Goal: Task Accomplishment & Management: Use online tool/utility

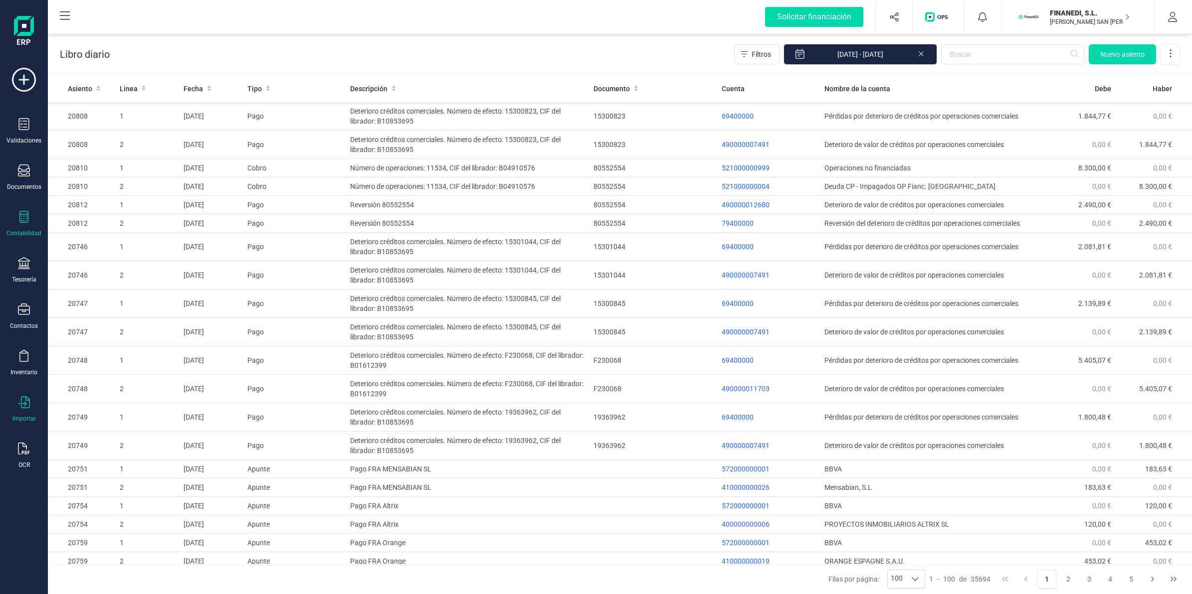
click at [29, 400] on icon at bounding box center [24, 402] width 12 height 12
click at [325, 53] on div "Libro diario Filtros [DATE] - [DATE] [GEOGRAPHIC_DATA]" at bounding box center [620, 52] width 1144 height 41
click at [1172, 53] on icon at bounding box center [1170, 53] width 10 height 10
click at [606, 58] on div "Libro diario Filtros [DATE] - [DATE] [GEOGRAPHIC_DATA]" at bounding box center [620, 52] width 1144 height 41
click at [1176, 15] on icon "button" at bounding box center [1172, 17] width 10 height 10
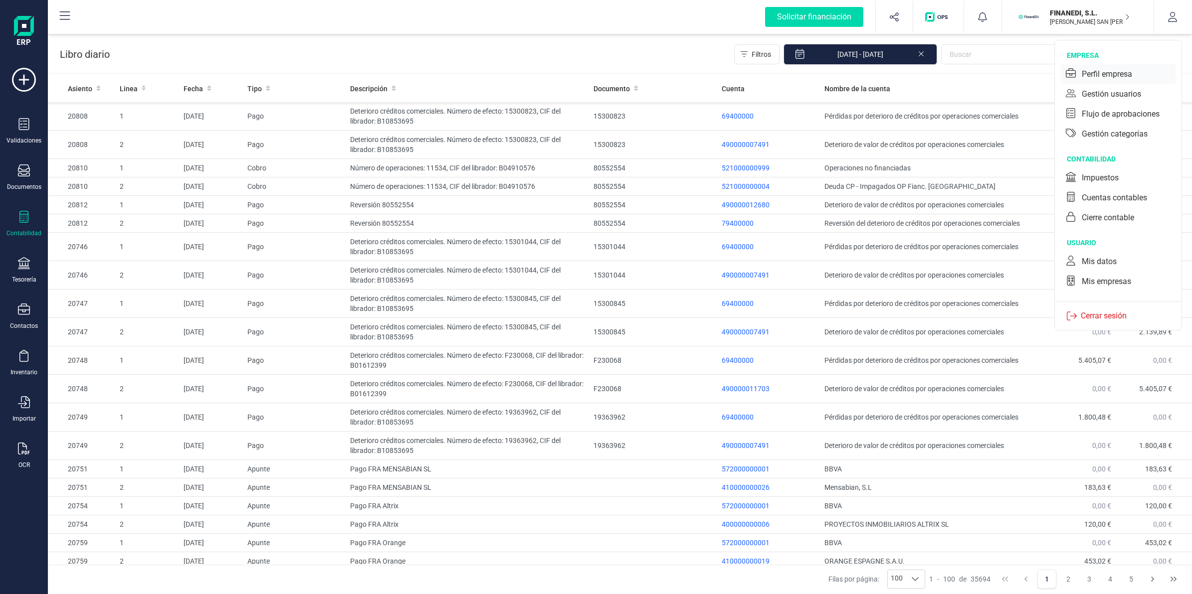
click at [1085, 75] on div "Perfil empresa" at bounding box center [1107, 74] width 50 height 12
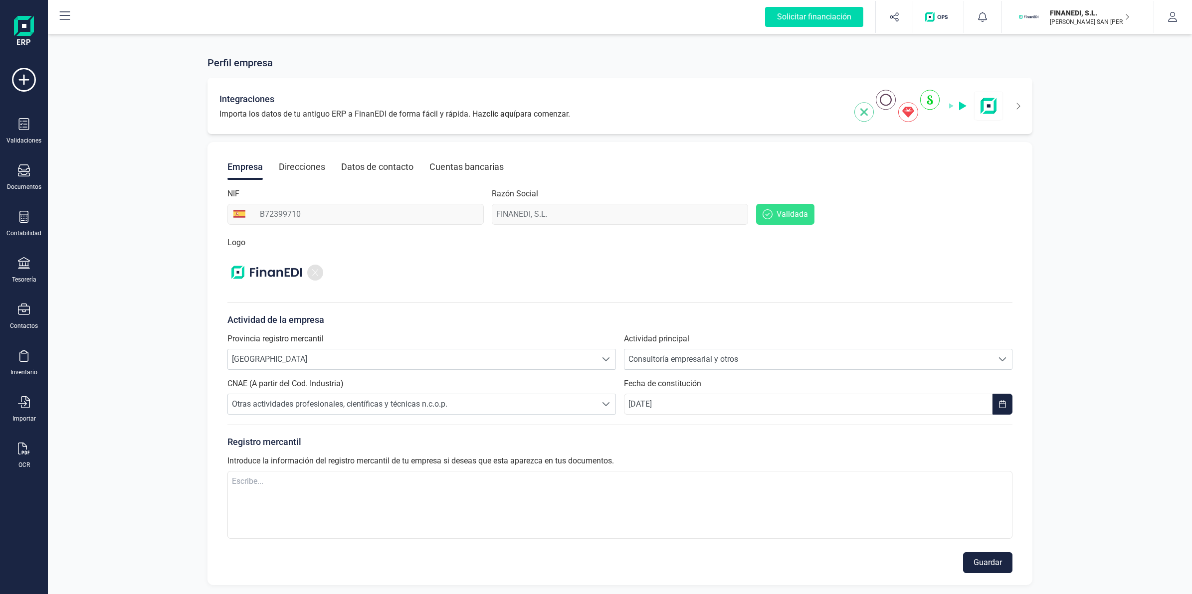
click at [1016, 105] on icon at bounding box center [1011, 106] width 17 height 16
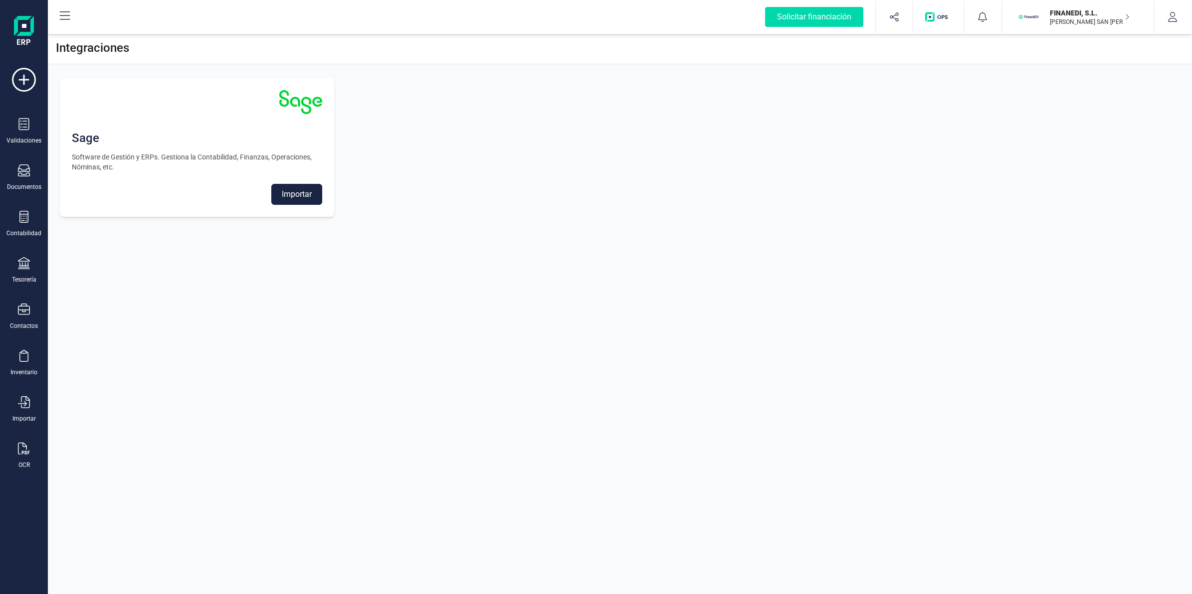
click at [287, 193] on button "Importar" at bounding box center [296, 194] width 51 height 21
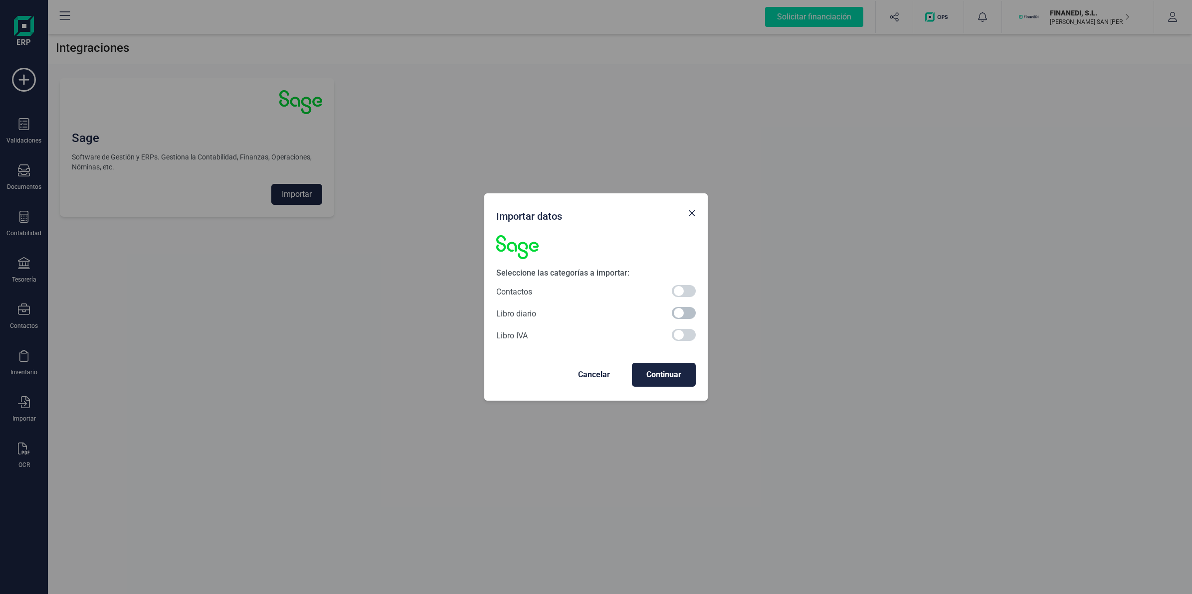
click at [682, 307] on span at bounding box center [684, 313] width 24 height 12
click at [654, 380] on span "Continuar" at bounding box center [664, 375] width 48 height 12
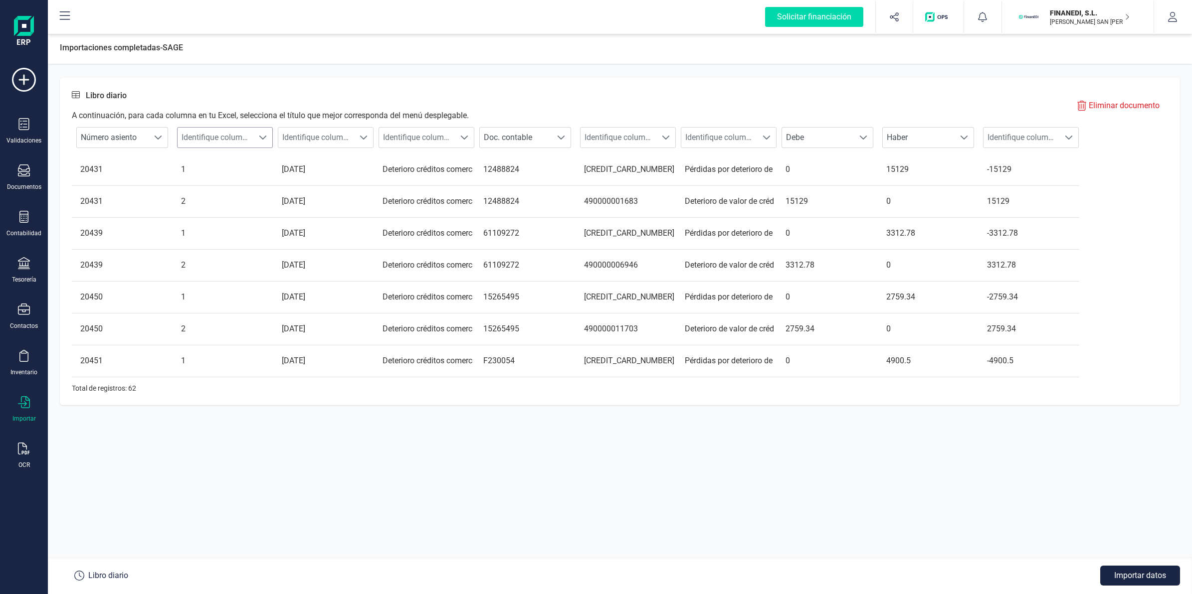
click at [235, 129] on span "Identifique columna" at bounding box center [216, 138] width 76 height 20
click at [270, 80] on div "Libro diario A continuación, para cada columna en tu Excel, selecciona el títul…" at bounding box center [620, 242] width 1120 height 328
click at [315, 131] on span "Identifique columna" at bounding box center [316, 138] width 76 height 20
click at [324, 163] on li "Fecha asiento" at bounding box center [326, 162] width 96 height 20
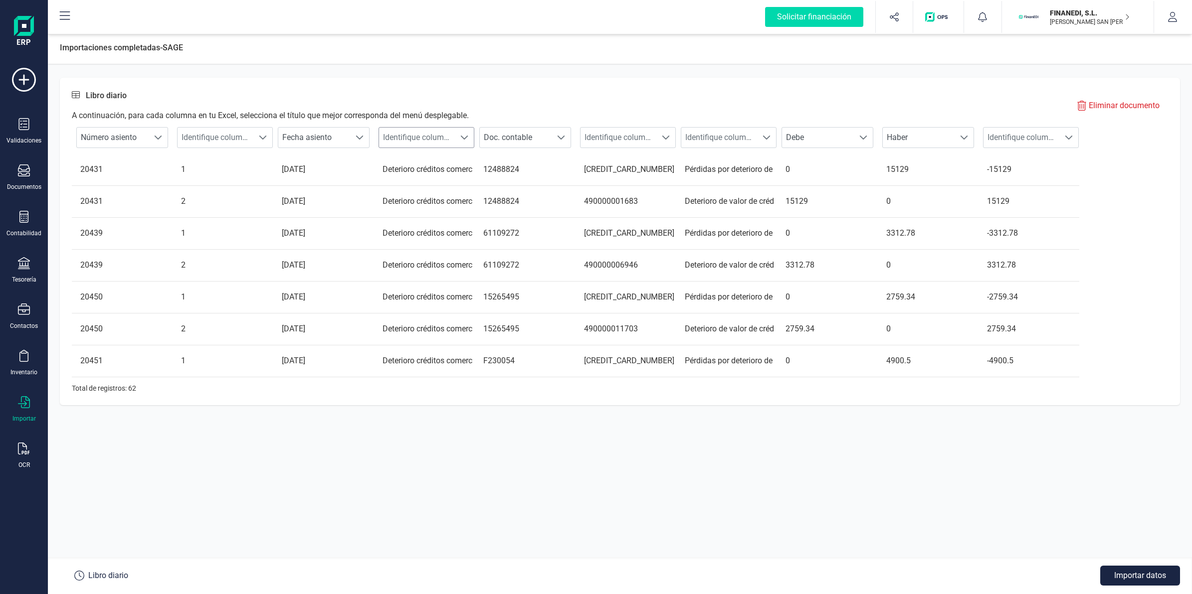
click at [415, 135] on span "Identifique columna" at bounding box center [417, 138] width 76 height 20
click at [437, 103] on div "Libro diario A continuación, para cada columna en tu Excel, selecciona el títul…" at bounding box center [270, 106] width 397 height 32
click at [438, 142] on span "Identifique columna" at bounding box center [417, 138] width 76 height 20
click at [412, 217] on li "Cuenta" at bounding box center [426, 214] width 96 height 20
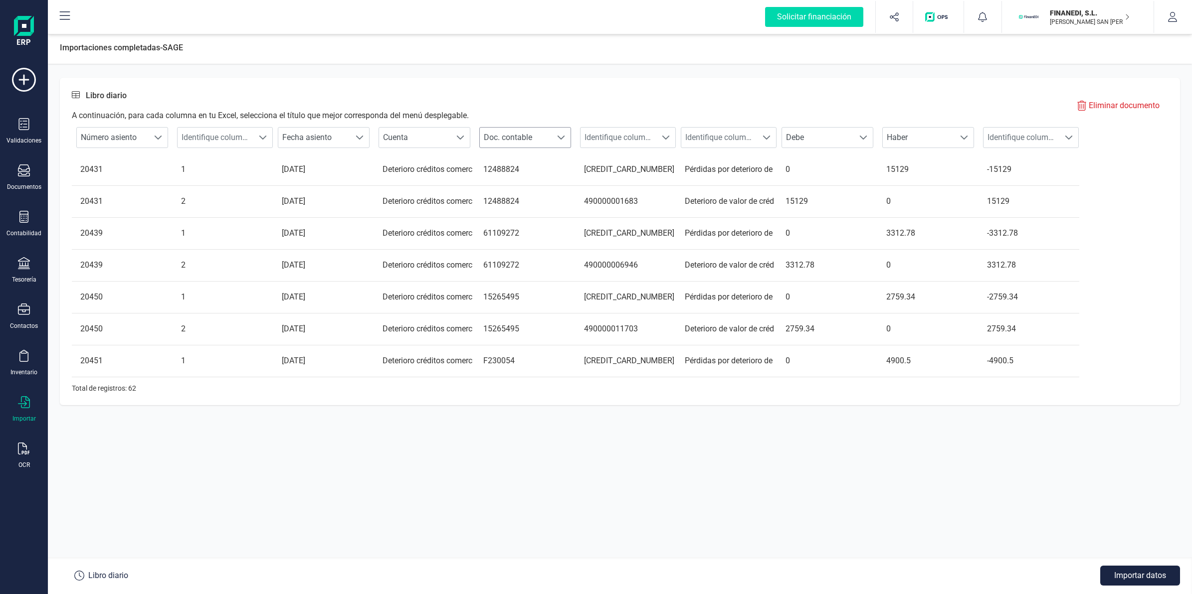
click at [527, 133] on span "Doc. contable" at bounding box center [516, 138] width 72 height 20
click at [512, 221] on li "Comentario" at bounding box center [525, 222] width 92 height 20
drag, startPoint x: 612, startPoint y: 122, endPoint x: 616, endPoint y: 130, distance: 8.7
click at [612, 122] on th "Identifique columna Identifique columna" at bounding box center [625, 138] width 101 height 32
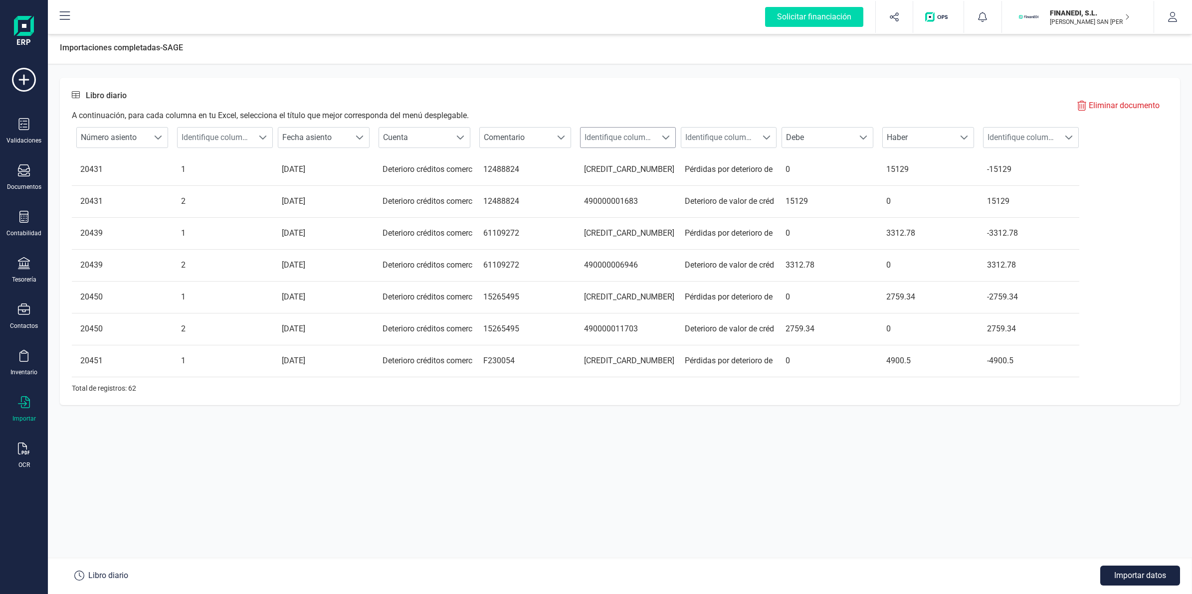
click at [619, 133] on span "Identifique columna" at bounding box center [618, 138] width 76 height 20
click at [617, 181] on li "Código cuenta" at bounding box center [628, 182] width 96 height 20
click at [420, 142] on span "Cuenta" at bounding box center [415, 138] width 72 height 20
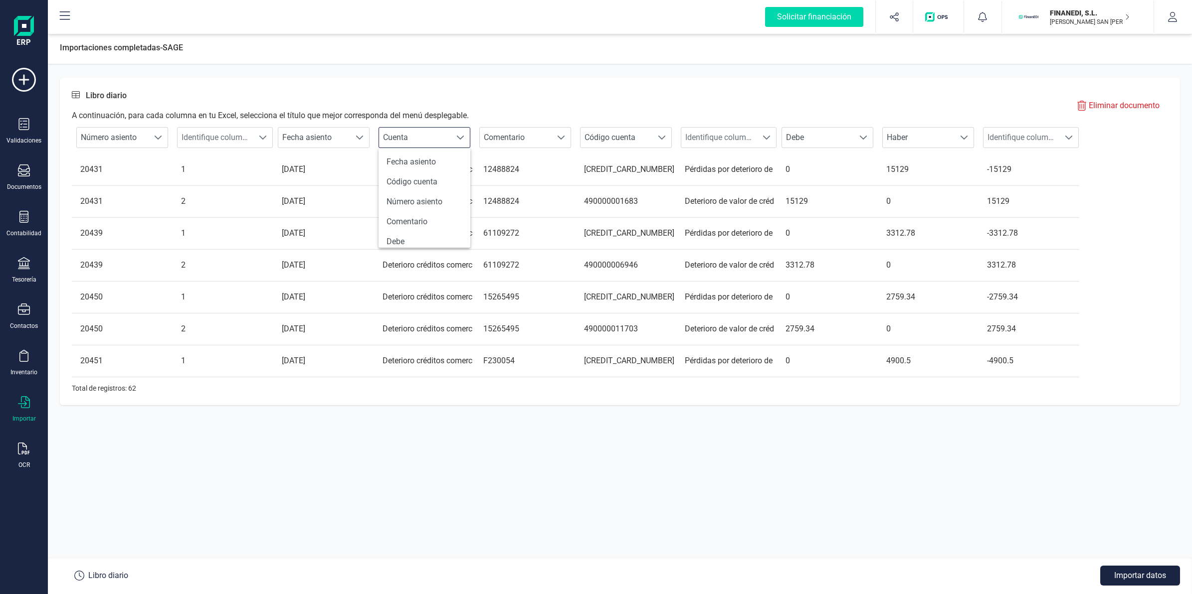
click at [561, 76] on div "Libro diario A continuación, para cada columna en tu Excel, selecciona el títul…" at bounding box center [620, 311] width 1144 height 470
click at [420, 132] on span "Cuenta" at bounding box center [415, 138] width 72 height 20
click at [414, 203] on ul "Fecha asiento Código cuenta Número asiento Comentario Debe Haber Doc. contable …" at bounding box center [424, 179] width 92 height 187
click at [409, 158] on li "Comentario" at bounding box center [424, 160] width 92 height 20
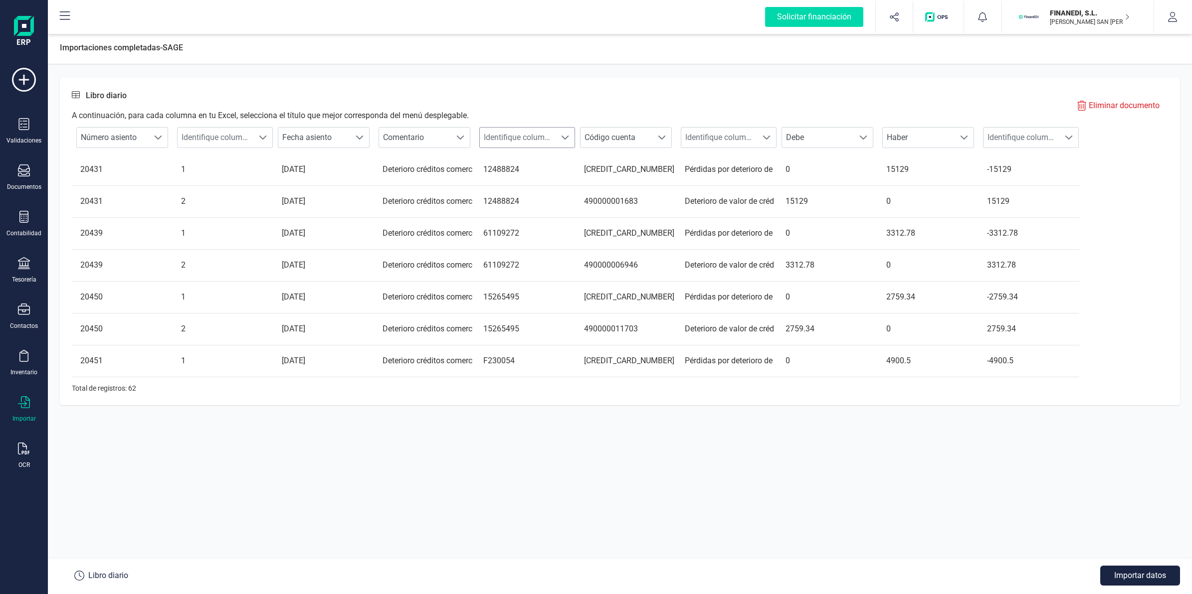
click at [514, 136] on span "Identifique columna" at bounding box center [518, 138] width 76 height 20
click at [520, 185] on li "Doc. contable" at bounding box center [527, 194] width 96 height 20
click at [715, 135] on span "Identifique columna" at bounding box center [719, 138] width 76 height 20
click at [716, 214] on li "Cuenta" at bounding box center [729, 214] width 96 height 20
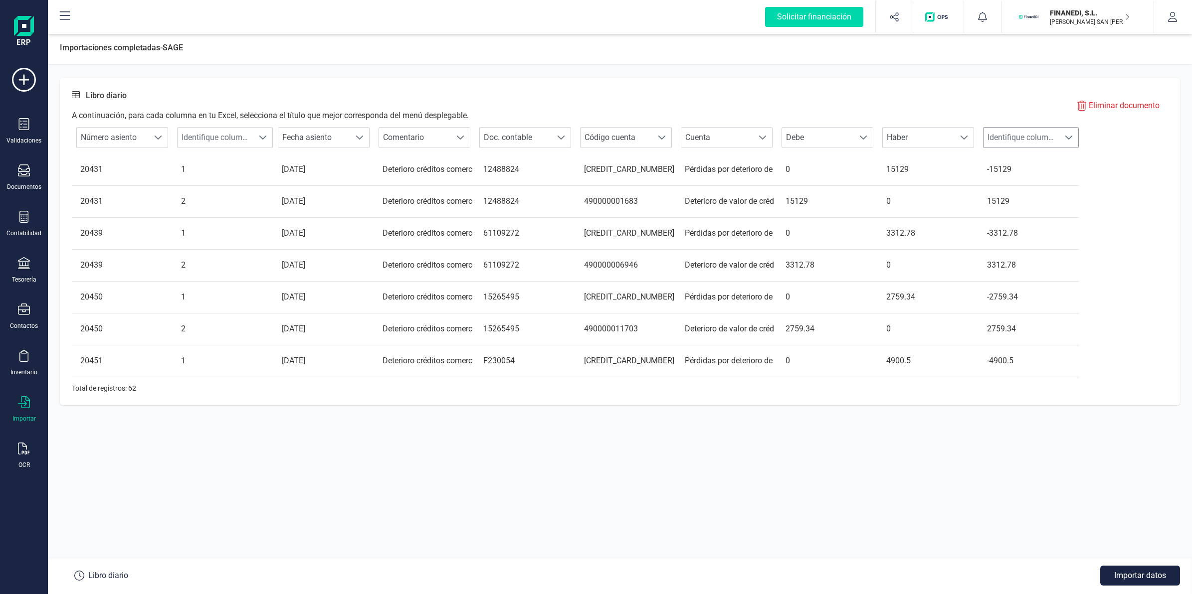
click at [999, 135] on span "Identifique columna" at bounding box center [1021, 138] width 76 height 20
click at [957, 98] on div "Libro diario A continuación, para cada columna en tu Excel, selecciona el títul…" at bounding box center [620, 106] width 1096 height 32
click at [1143, 574] on button "Importar datos" at bounding box center [1140, 576] width 80 height 20
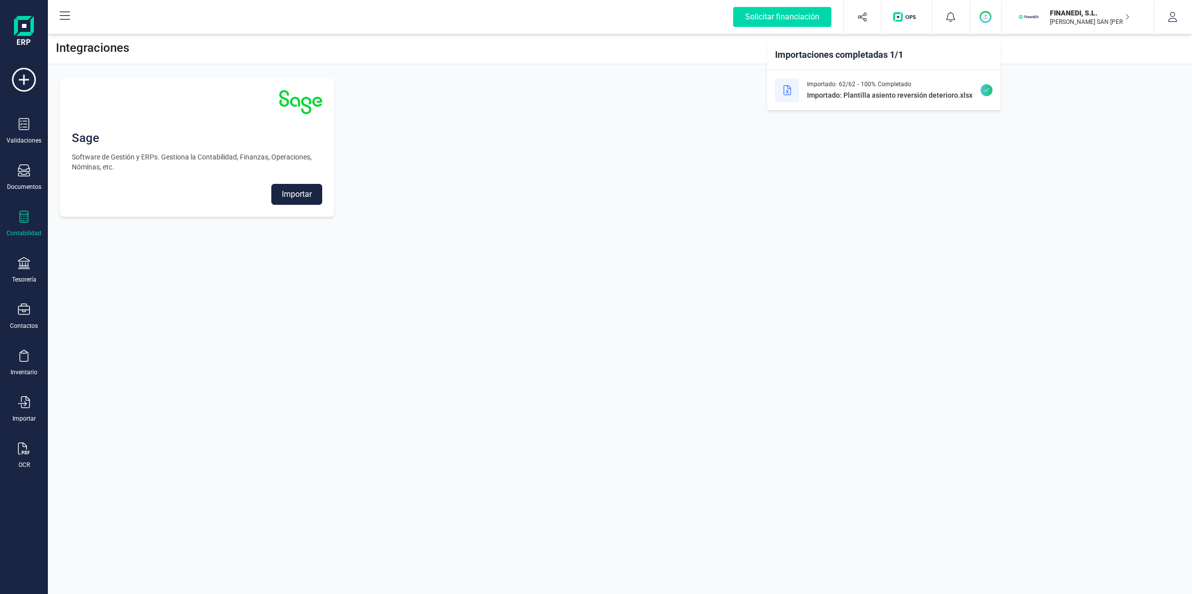
click at [26, 211] on icon at bounding box center [23, 217] width 9 height 12
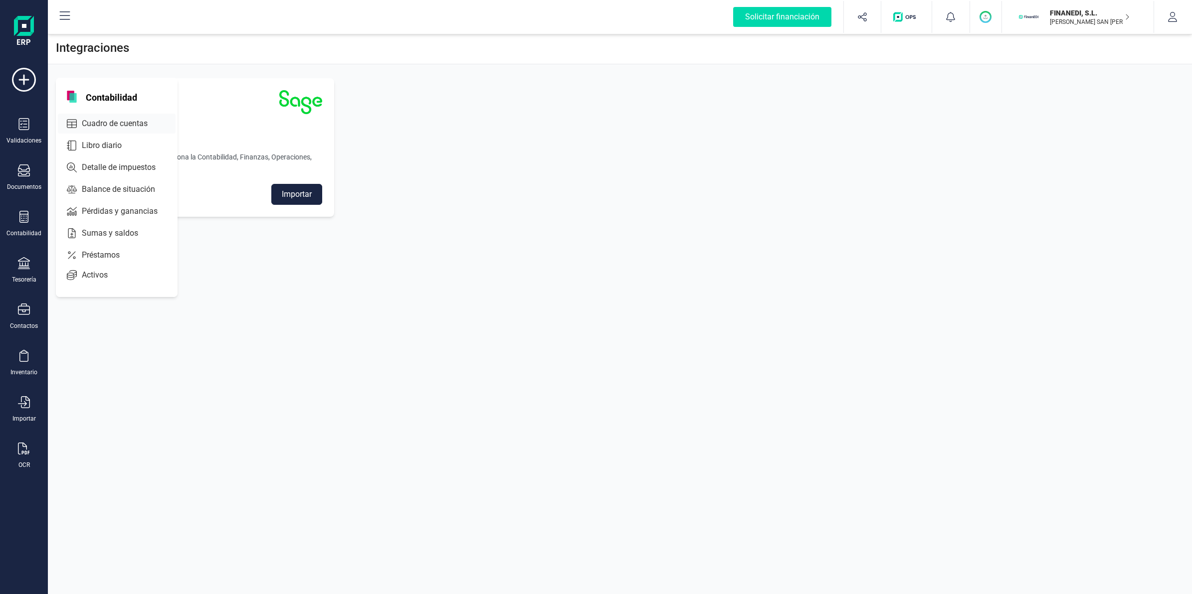
click at [139, 118] on span "Cuadro de cuentas" at bounding box center [122, 124] width 88 height 12
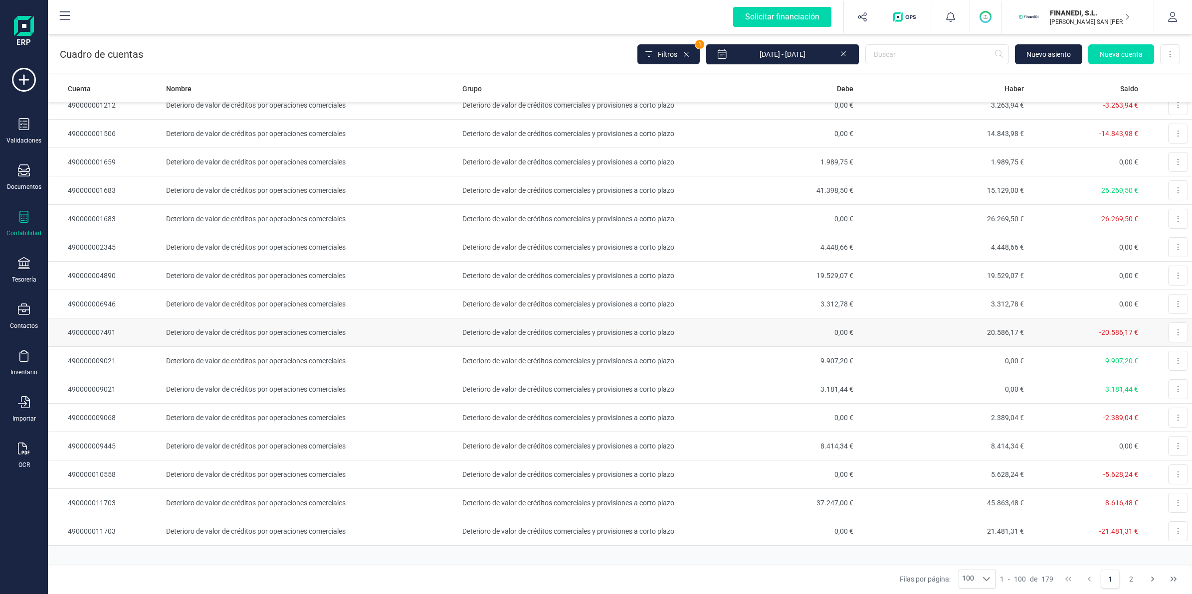
scroll to position [2409, 0]
click at [817, 49] on input "[DATE] - [DATE]" at bounding box center [783, 54] width 154 height 21
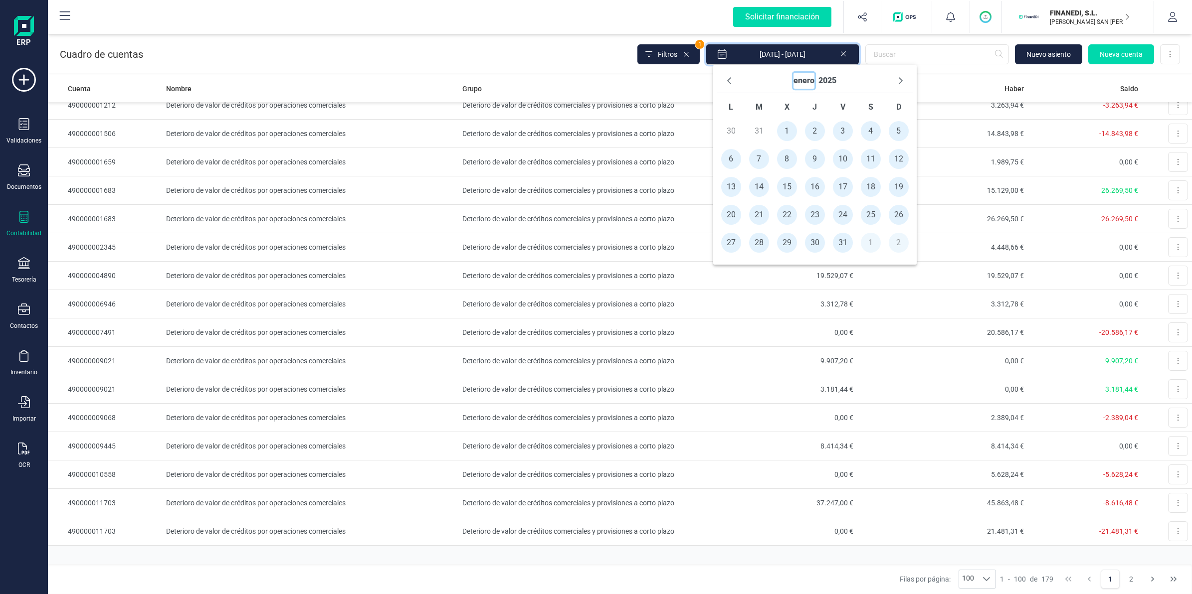
click at [811, 75] on button "enero" at bounding box center [803, 81] width 21 height 16
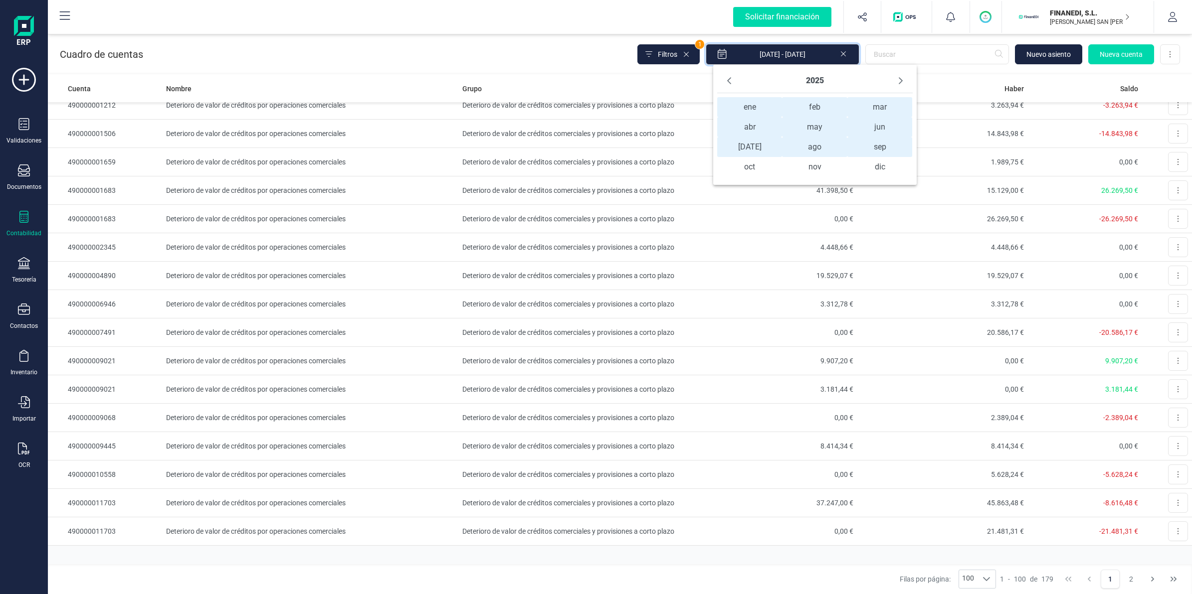
click at [742, 110] on span "ene ene" at bounding box center [749, 107] width 65 height 20
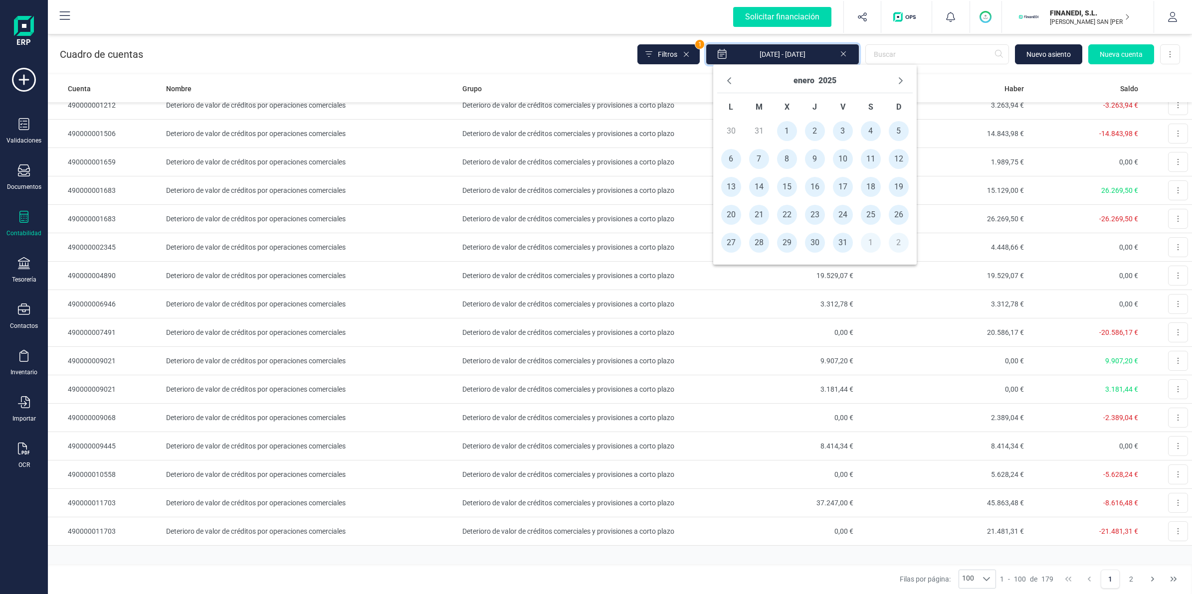
click at [784, 125] on span "1" at bounding box center [787, 131] width 20 height 20
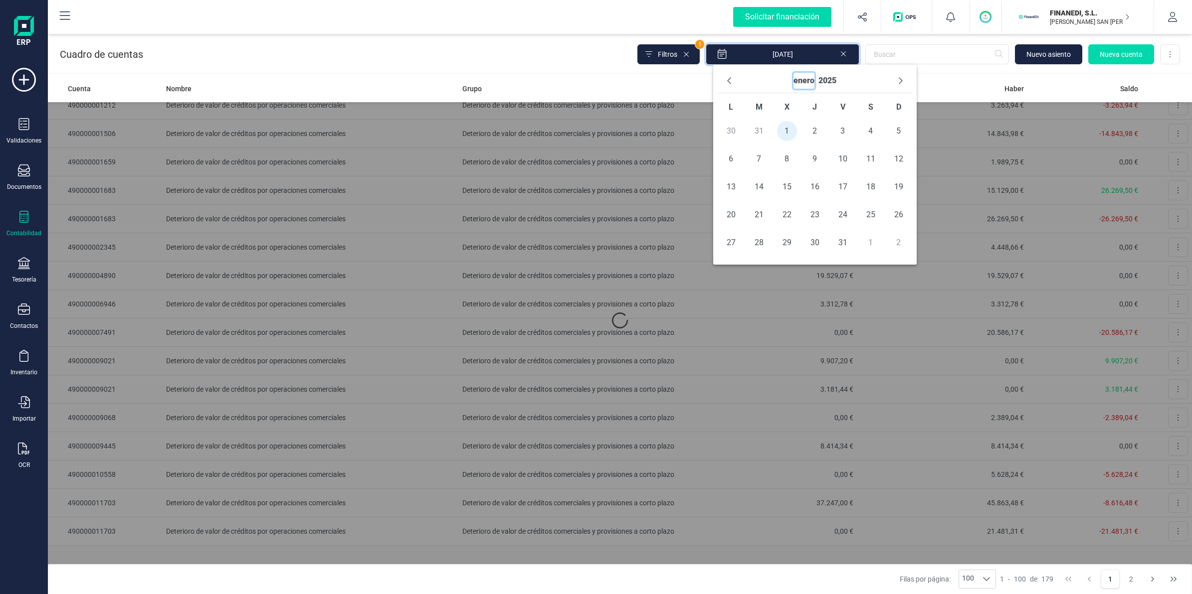
click at [813, 83] on button "enero" at bounding box center [803, 81] width 21 height 16
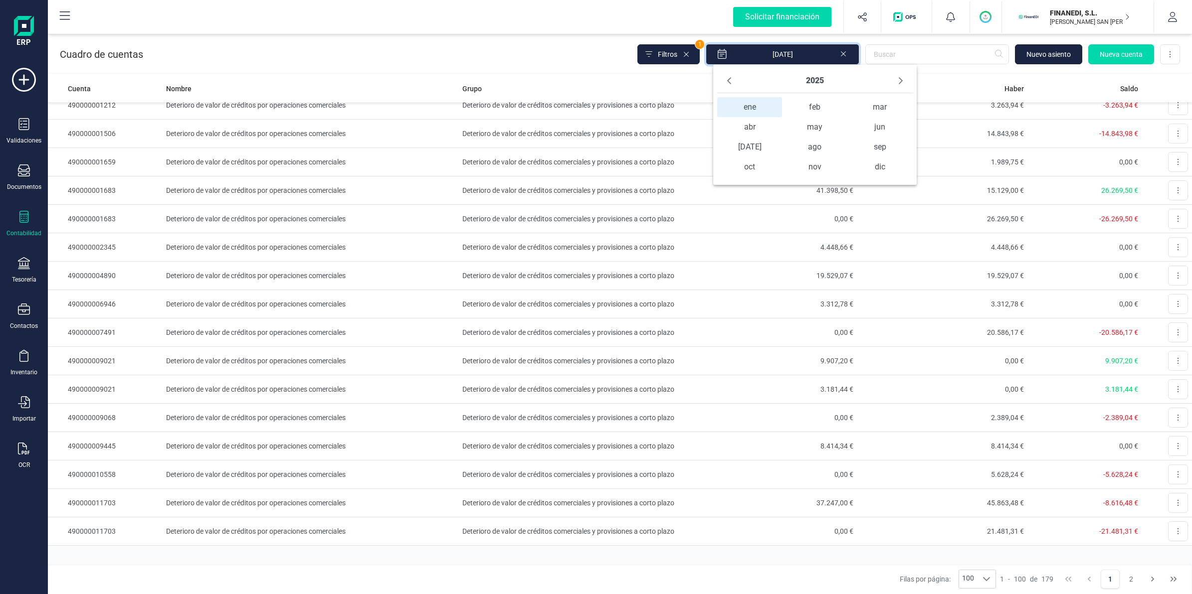
scroll to position [0, 0]
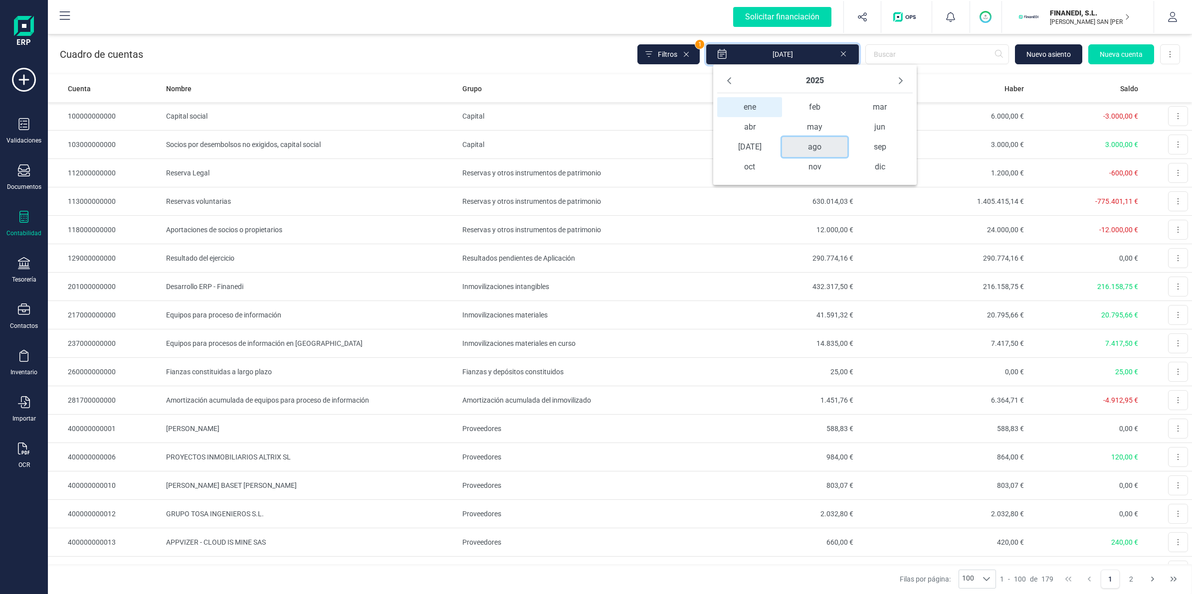
click at [829, 145] on span "ago" at bounding box center [814, 147] width 65 height 20
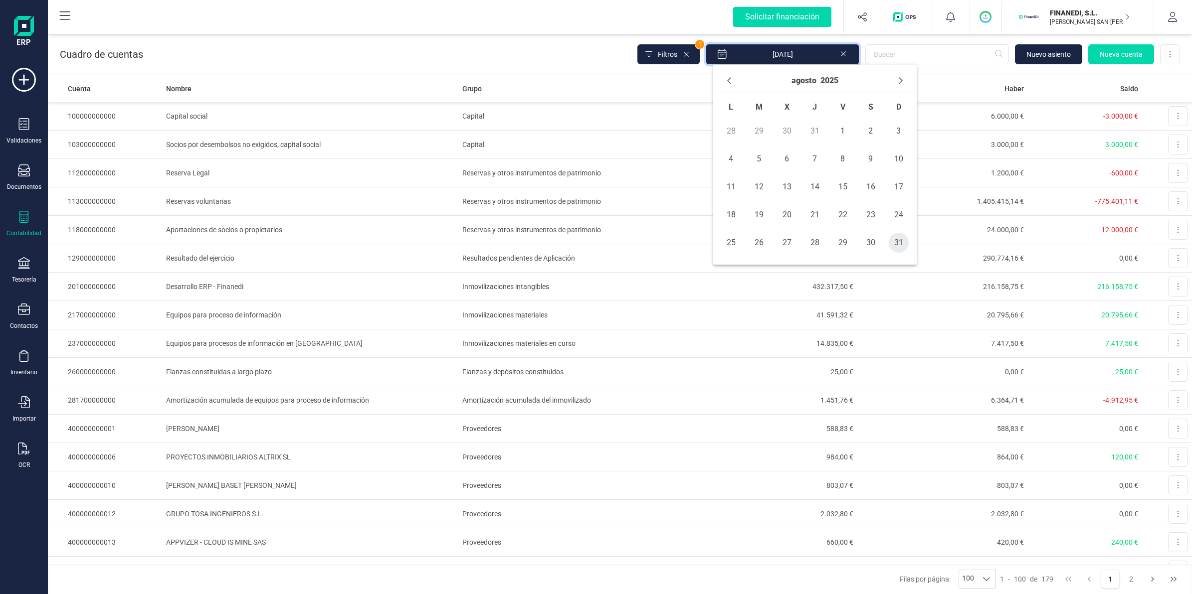
click at [894, 239] on span "31" at bounding box center [899, 243] width 20 height 20
type input "[DATE] - [DATE]"
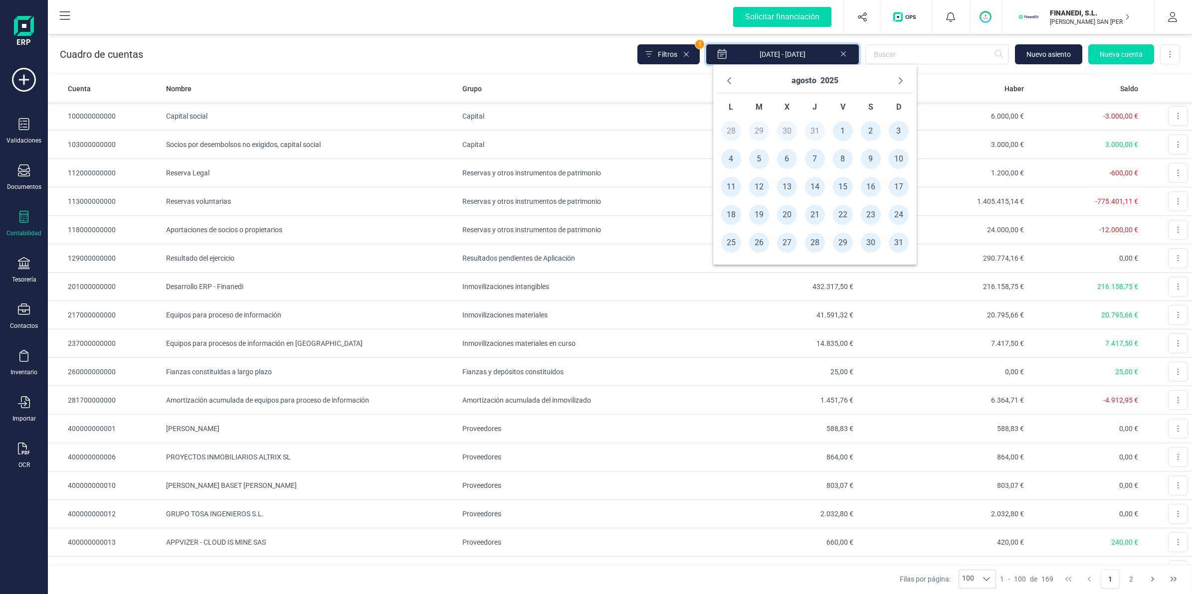
click at [477, 55] on div "Cuadro de cuentas Filtros 1 [DATE] - [DATE] [GEOGRAPHIC_DATA] cuenta Descargar …" at bounding box center [620, 52] width 1144 height 41
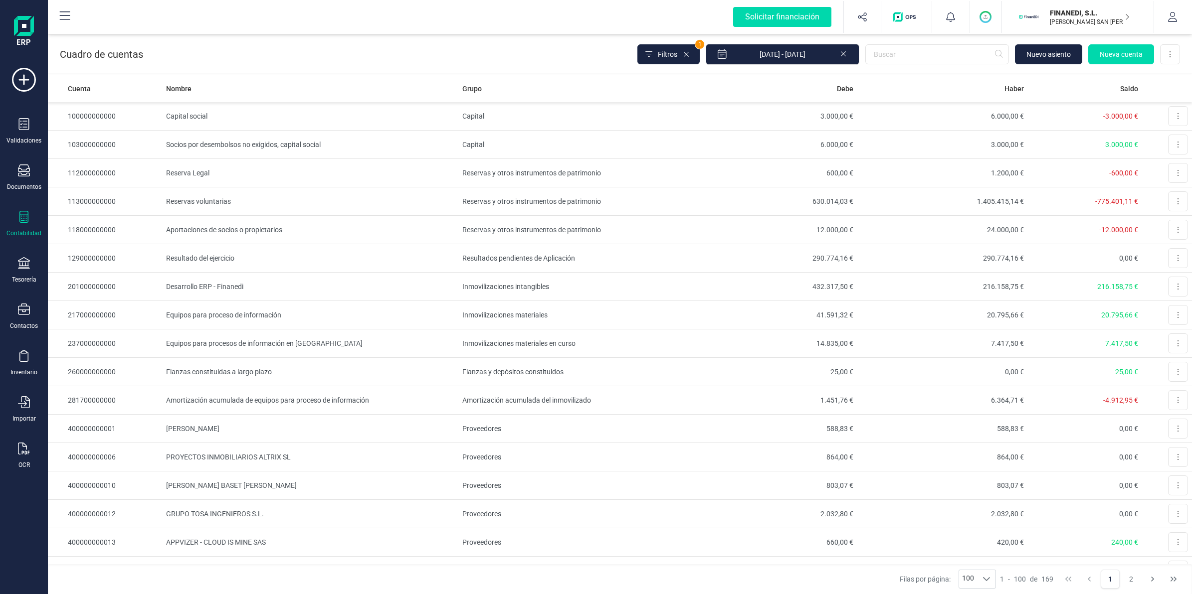
click at [490, 22] on div "Solicitar financiación Importaciones completadas 1 / 1 Importado: 62 / 62 - 100…" at bounding box center [620, 17] width 1142 height 32
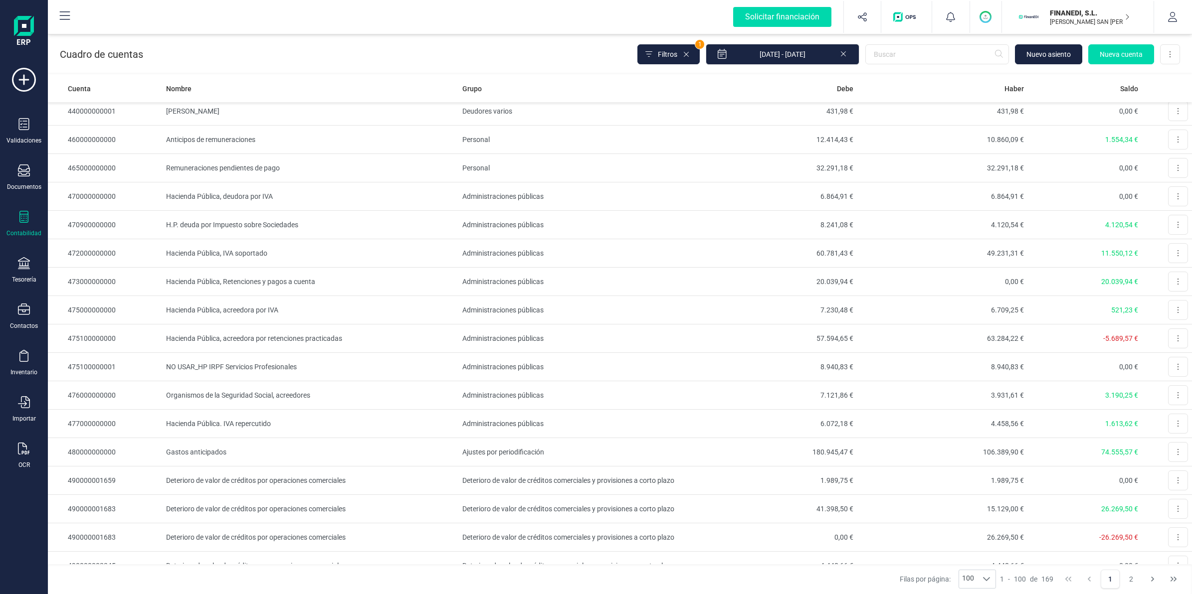
scroll to position [2409, 0]
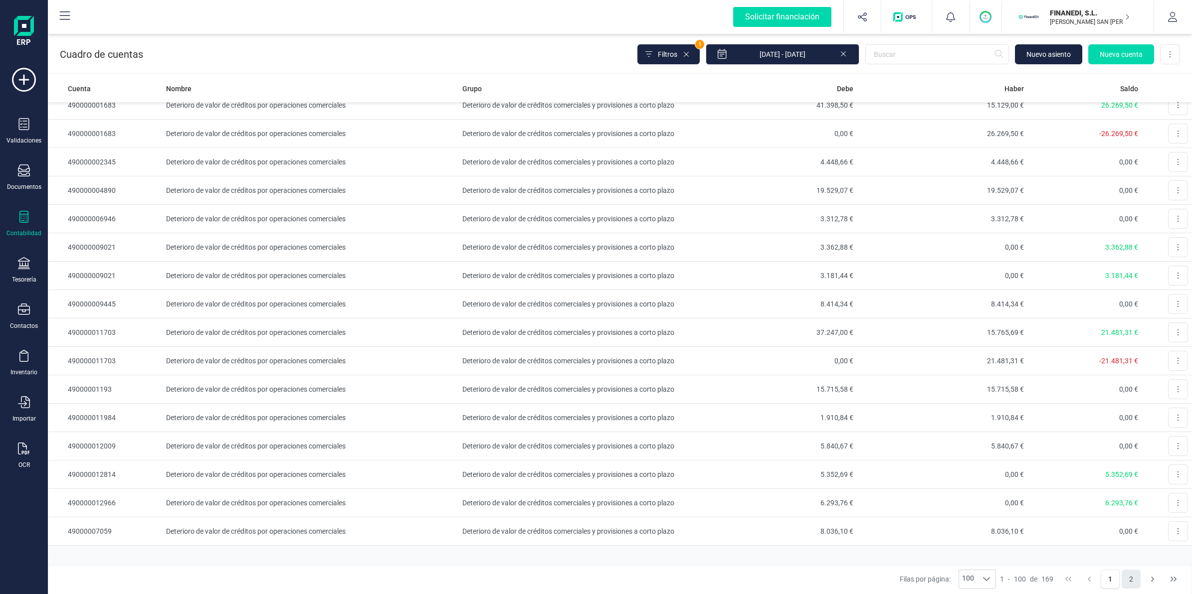
click at [1133, 581] on button "2" at bounding box center [1130, 579] width 19 height 19
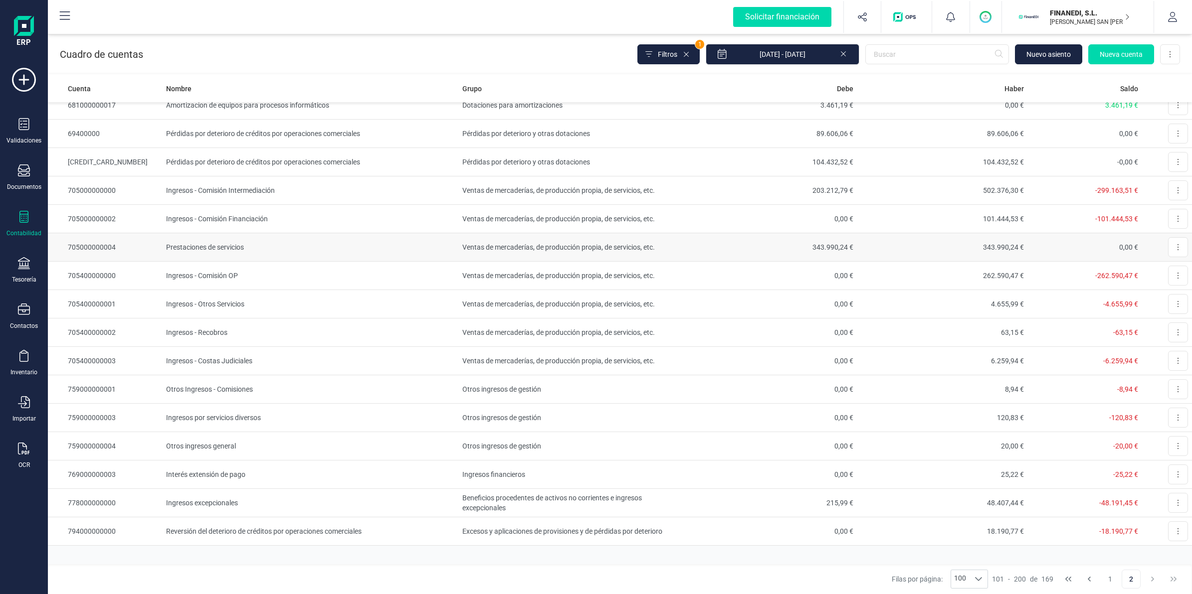
scroll to position [1463, 0]
